Goal: Check status: Check status

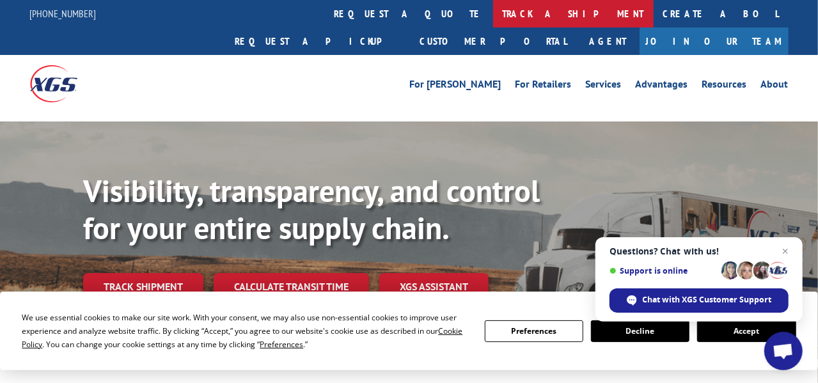
click at [493, 11] on link "track a shipment" at bounding box center [573, 14] width 161 height 28
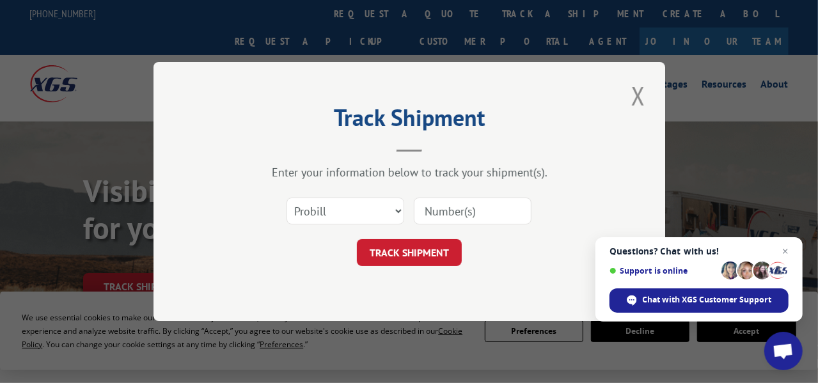
drag, startPoint x: 321, startPoint y: 205, endPoint x: 182, endPoint y: 181, distance: 140.9
click at [182, 181] on div "Track Shipment Enter your information below to track your shipment(s). Select c…" at bounding box center [410, 191] width 512 height 259
paste input "17509567"
type input "17509567"
click at [423, 256] on button "TRACK SHIPMENT" at bounding box center [409, 252] width 105 height 27
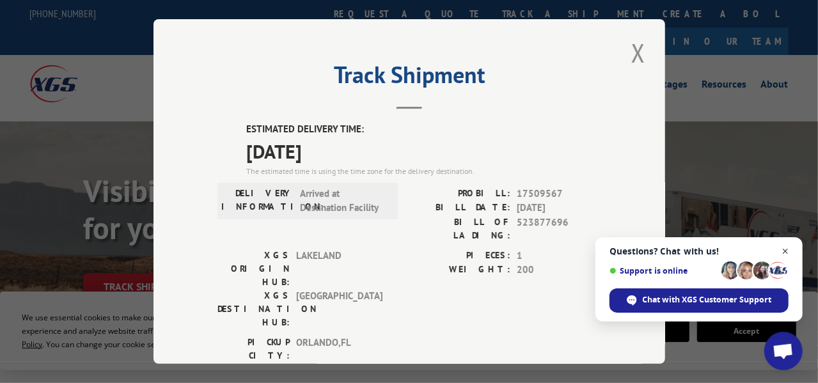
click at [786, 253] on span "Open chat" at bounding box center [786, 252] width 16 height 16
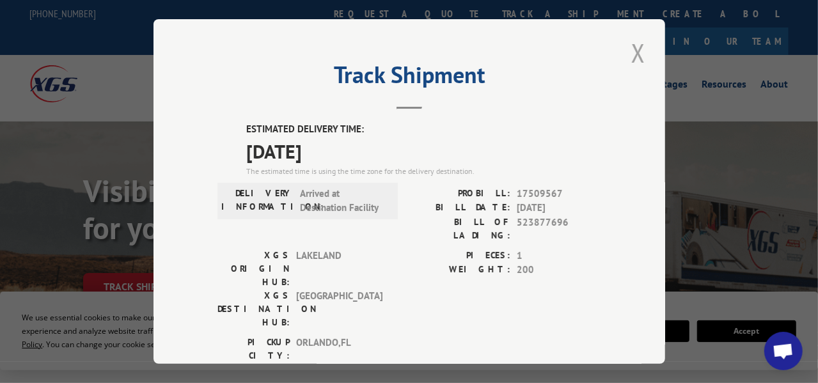
click at [631, 49] on button "Close modal" at bounding box center [639, 52] width 22 height 35
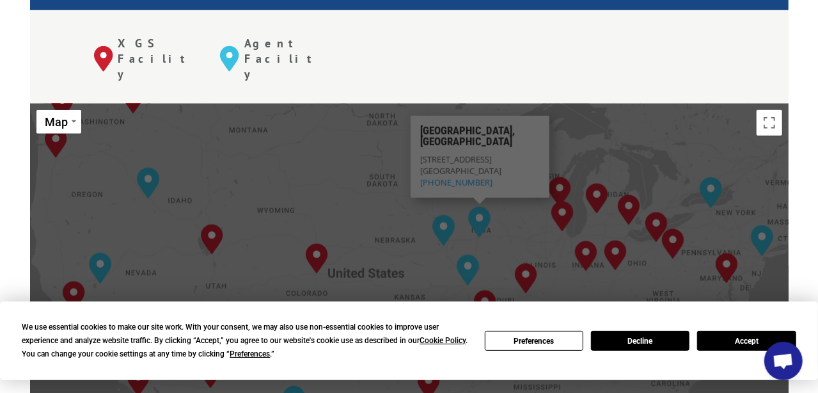
scroll to position [575, 0]
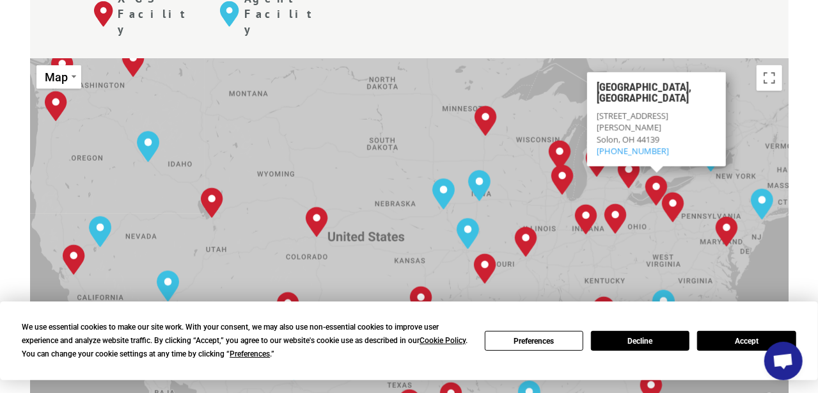
click at [653, 175] on img "Cleveland, OH" at bounding box center [657, 190] width 22 height 31
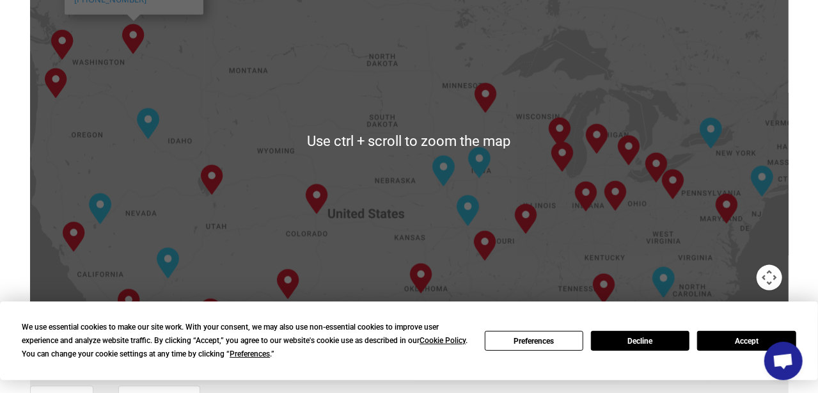
scroll to position [640, 0]
